Goal: Task Accomplishment & Management: Complete application form

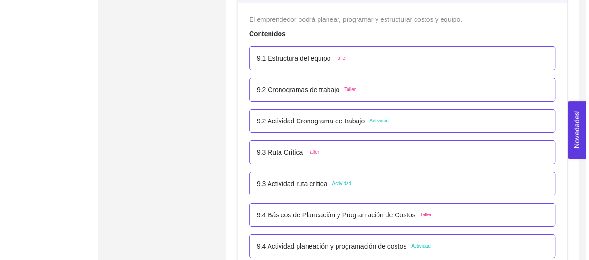
scroll to position [3226, 0]
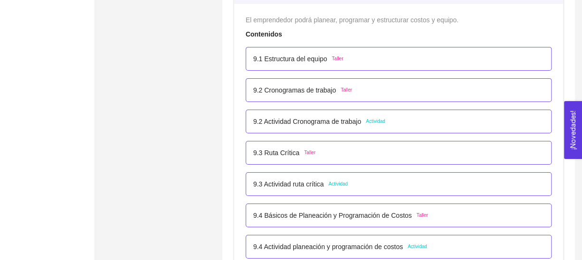
click at [310, 179] on p "9.3 Actividad ruta crítica" at bounding box center [288, 184] width 71 height 10
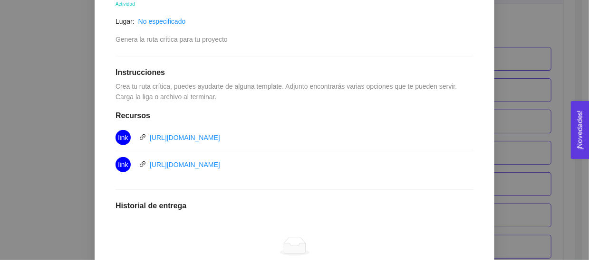
scroll to position [192, 0]
click at [220, 164] on link "https://miro.com/es/plantillas/metodo-ruta-critica/" at bounding box center [185, 164] width 70 height 8
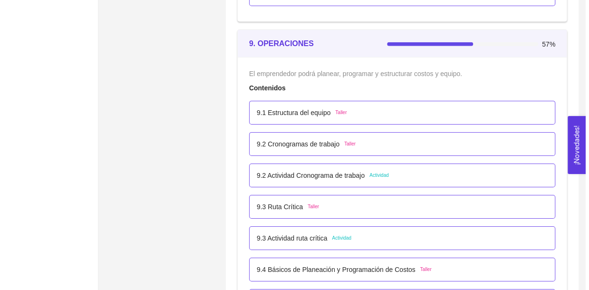
scroll to position [3213, 0]
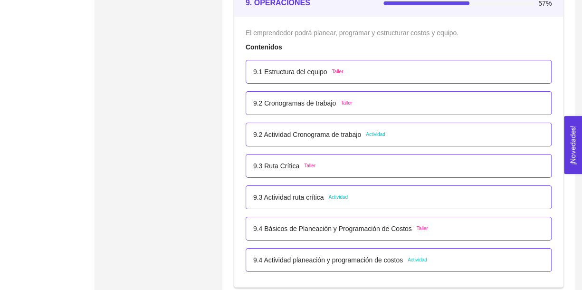
click at [321, 134] on p "9.2 Actividad Cronograma de trabajo" at bounding box center [307, 134] width 108 height 10
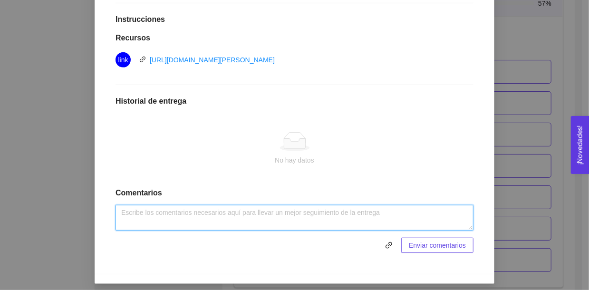
scroll to position [254, 0]
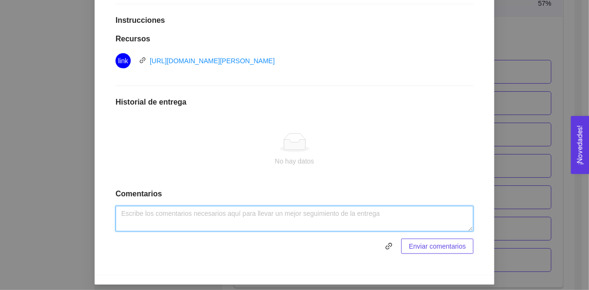
click at [175, 213] on textarea at bounding box center [294, 219] width 358 height 26
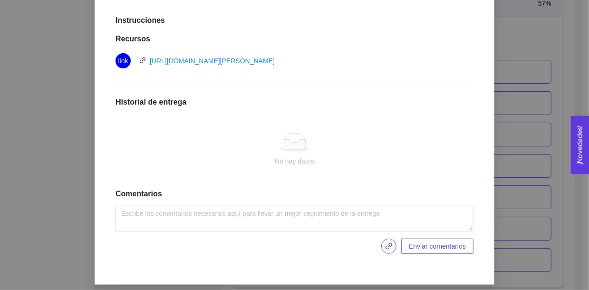
click at [385, 242] on icon "link" at bounding box center [389, 246] width 8 height 8
click at [437, 247] on span "Enviar entregables" at bounding box center [438, 246] width 56 height 10
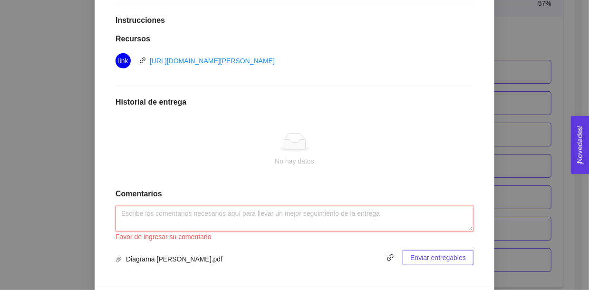
click at [287, 225] on textarea at bounding box center [294, 219] width 358 height 26
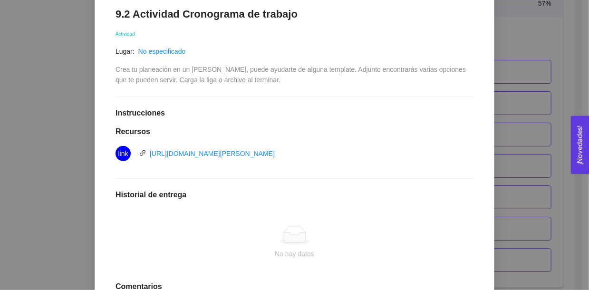
scroll to position [259, 0]
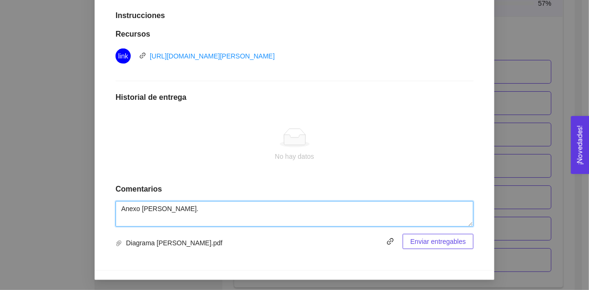
type textarea "Anexo [PERSON_NAME]."
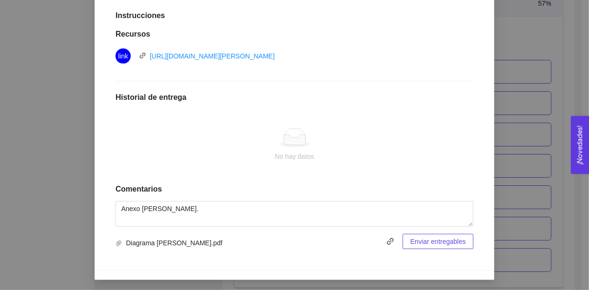
click at [419, 238] on span "Enviar entregables" at bounding box center [438, 241] width 56 height 10
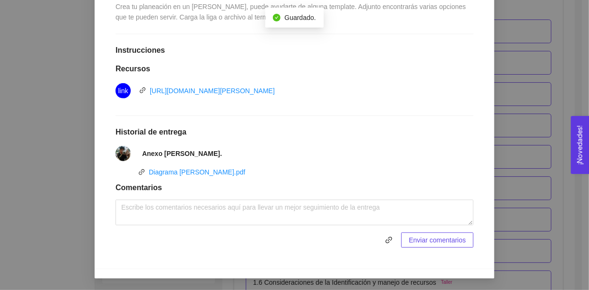
scroll to position [3213, 0]
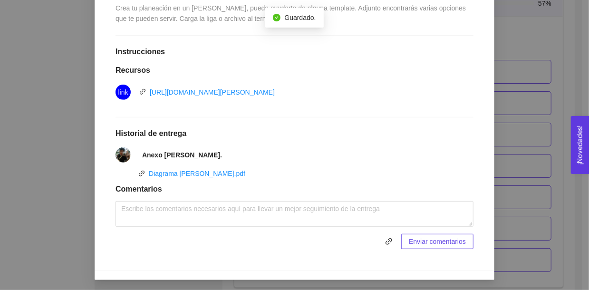
click at [539, 115] on div "9. OPERACIONES El emprendedor podrá planear, programar y estructurar costos y e…" at bounding box center [294, 145] width 589 height 290
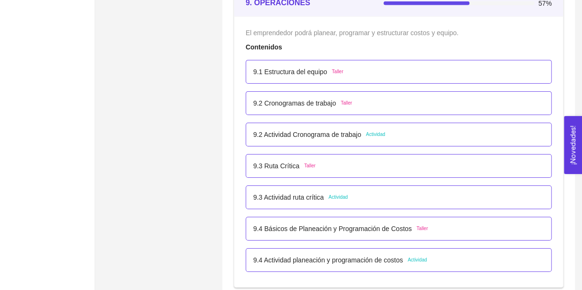
click at [293, 162] on p "9.3 Ruta Crítica" at bounding box center [276, 166] width 46 height 10
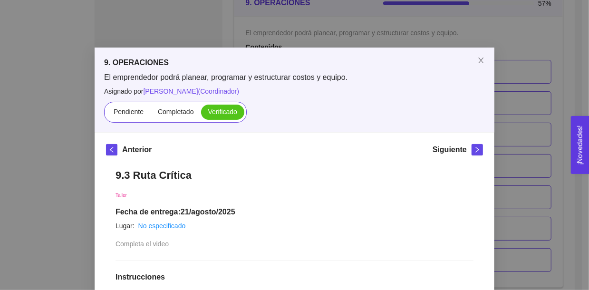
scroll to position [238, 0]
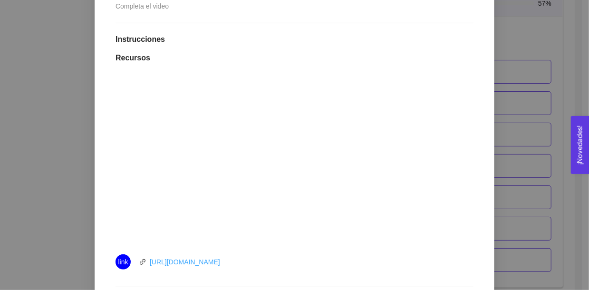
click at [184, 259] on link "[URL][DOMAIN_NAME]" at bounding box center [185, 262] width 70 height 8
